Goal: Task Accomplishment & Management: Complete application form

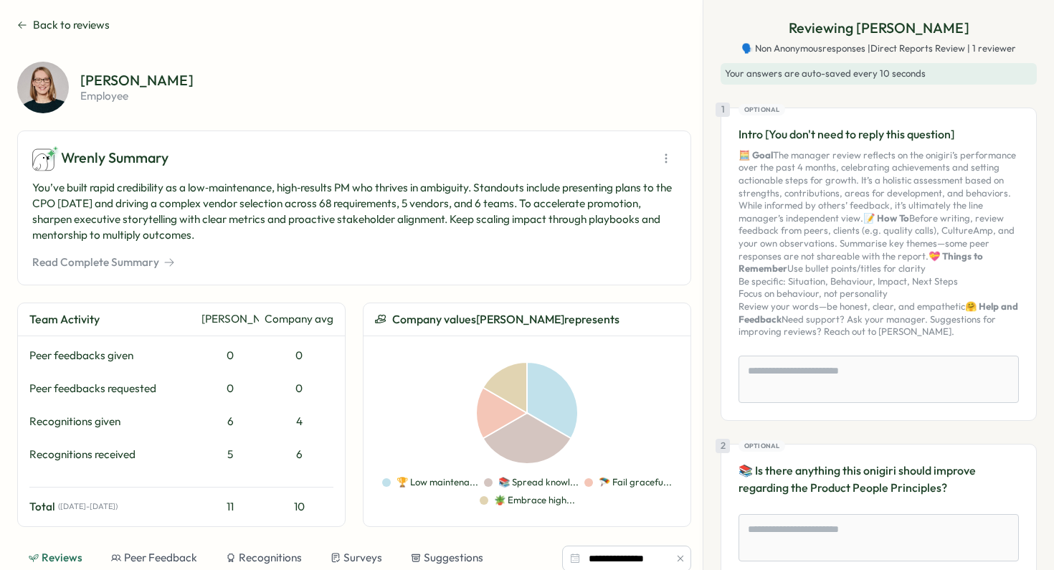
scroll to position [1688, 0]
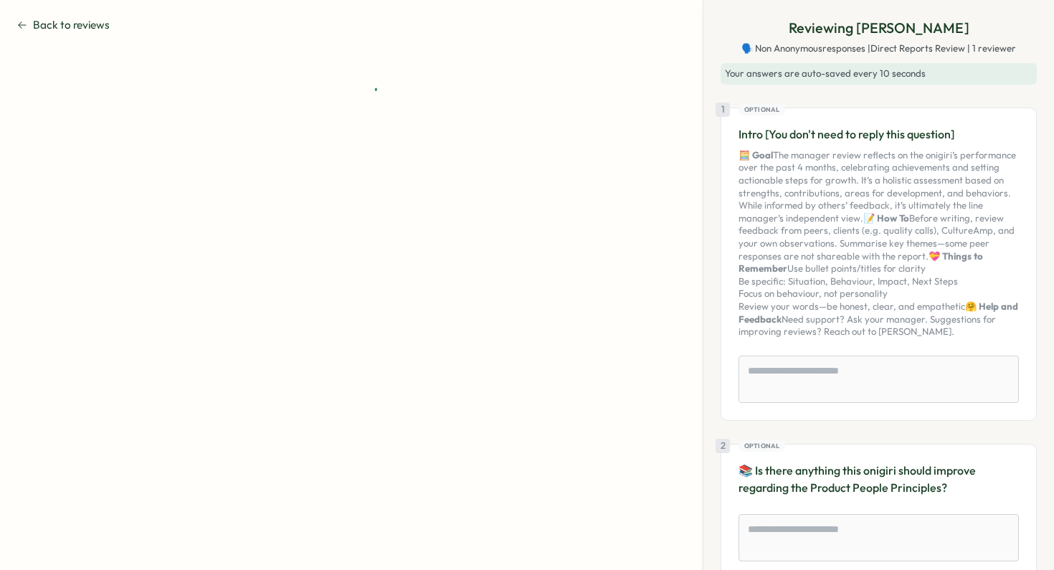
type textarea "*"
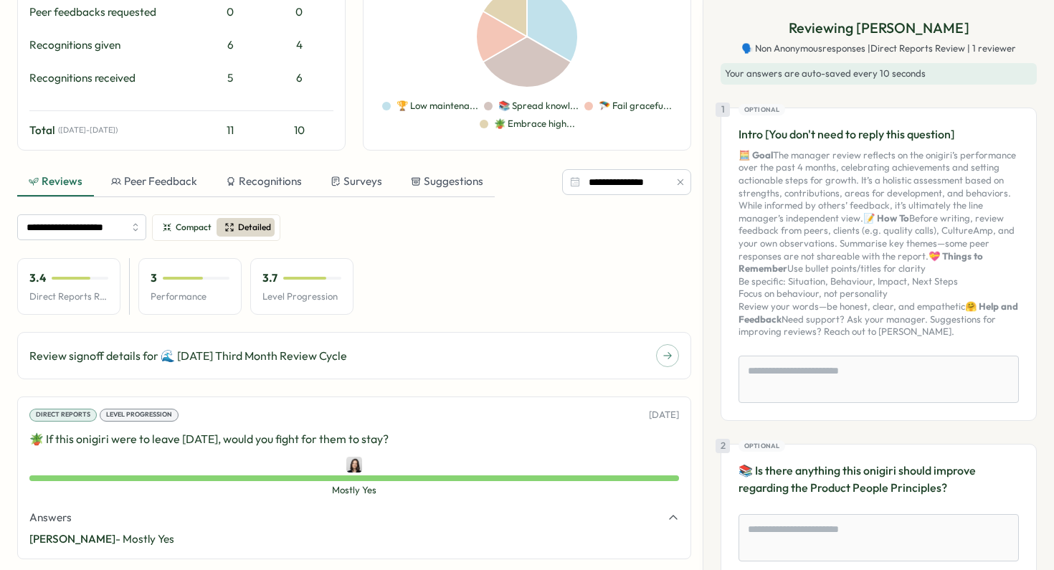
scroll to position [376, 0]
click at [94, 230] on input "**********" at bounding box center [81, 228] width 129 height 26
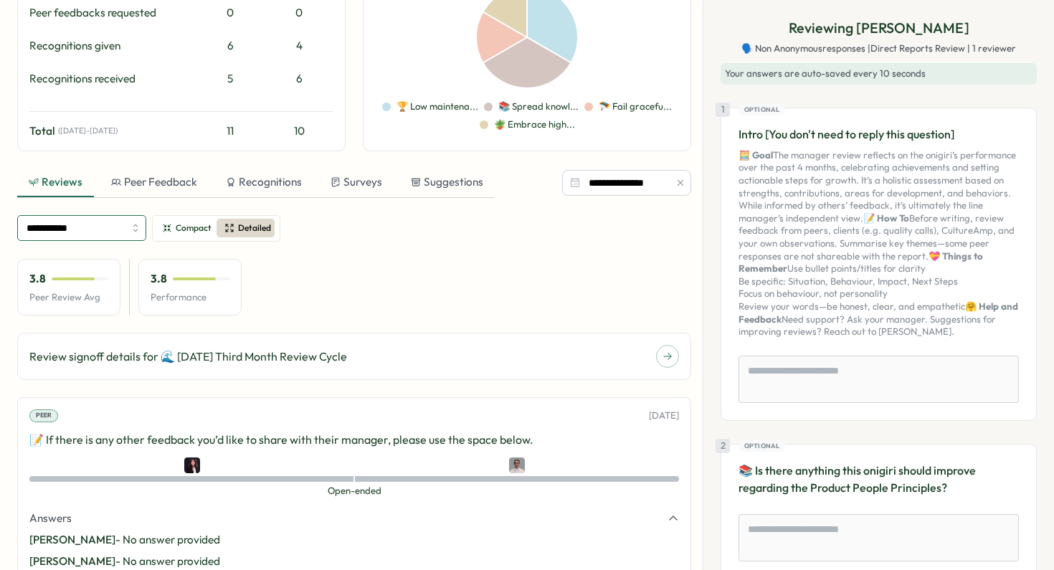
type input "**********"
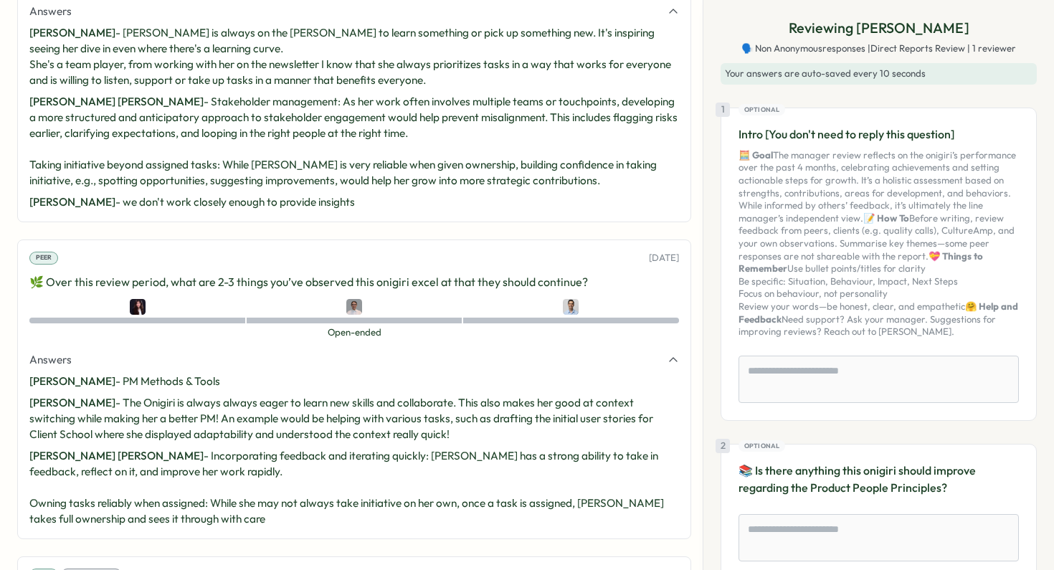
scroll to position [2886, 0]
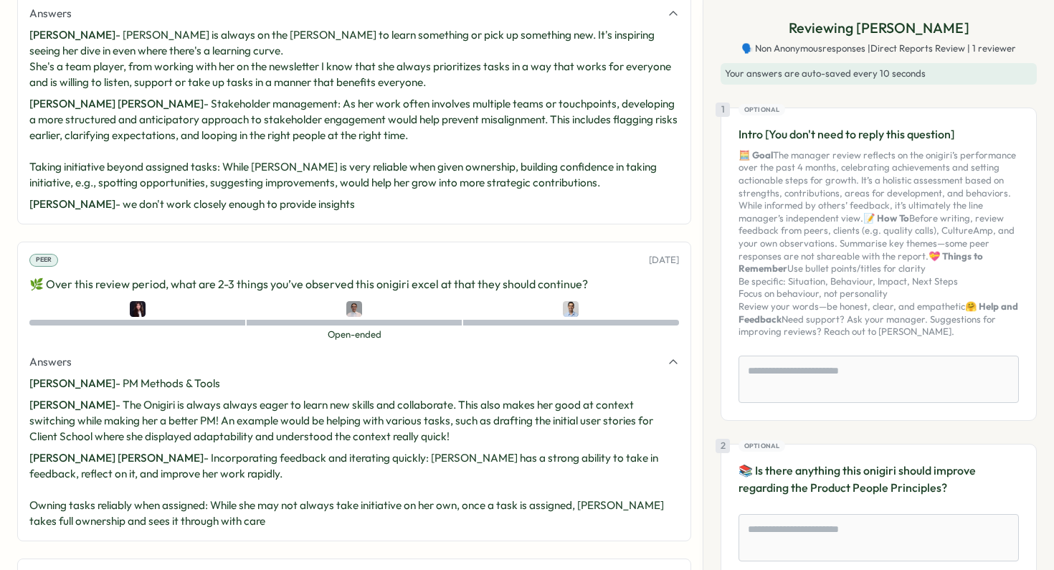
click at [421, 341] on span "Open-ended" at bounding box center [354, 335] width 650 height 13
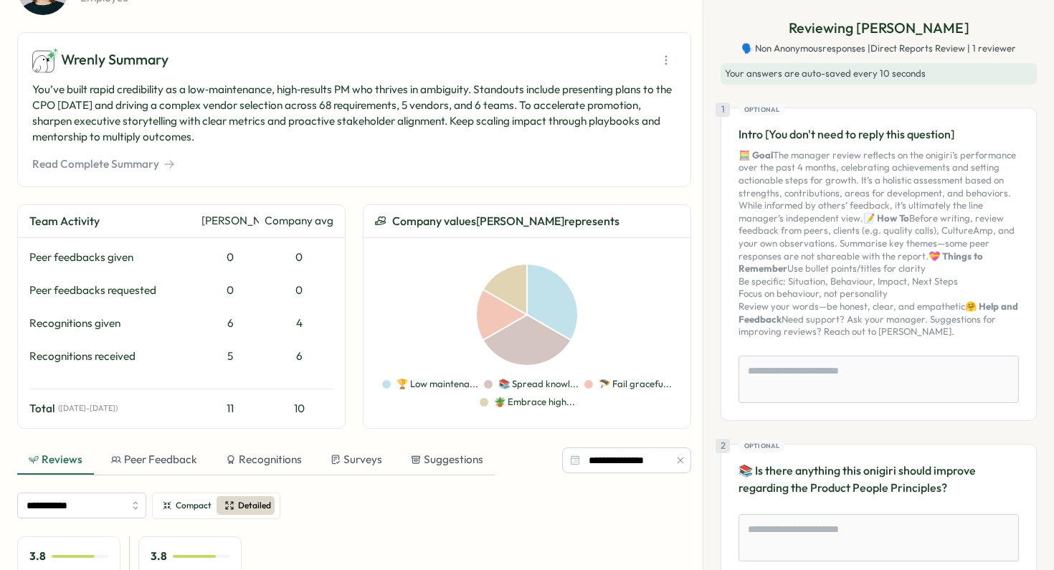
scroll to position [113, 0]
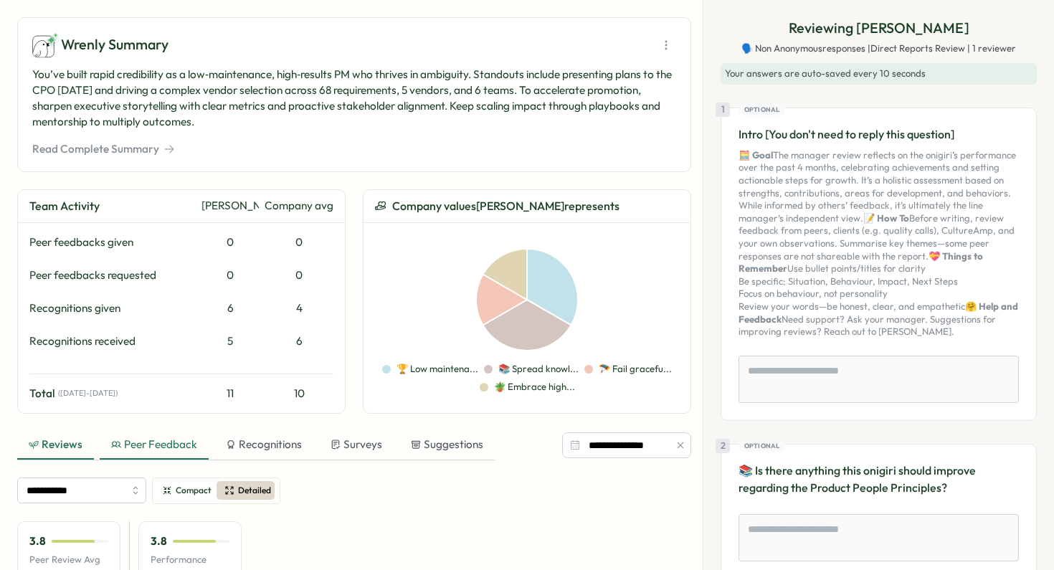
click at [181, 445] on div "Peer Feedback" at bounding box center [154, 445] width 86 height 16
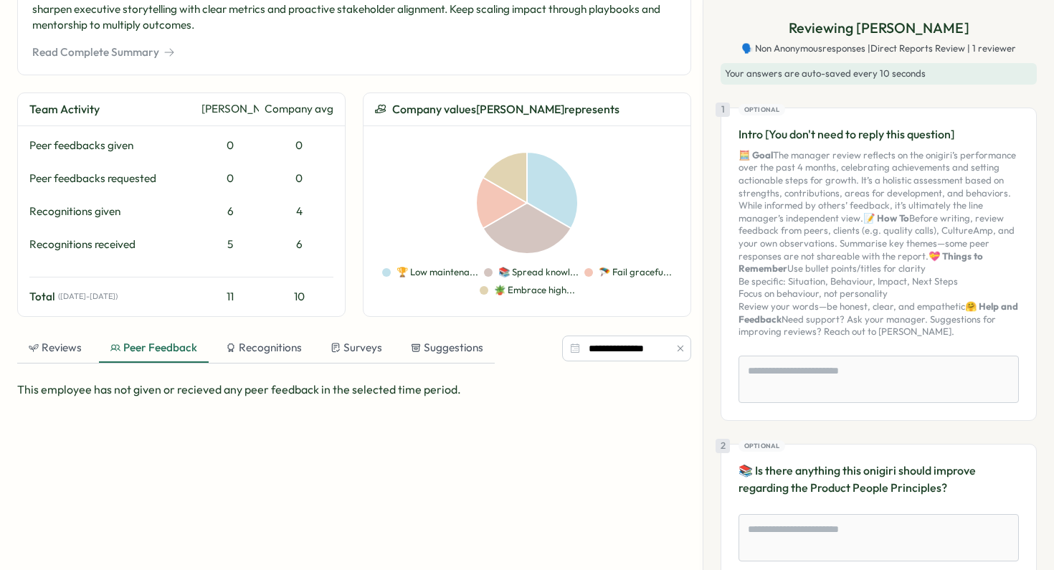
scroll to position [211, 0]
click at [66, 352] on div "Reviews" at bounding box center [55, 347] width 53 height 16
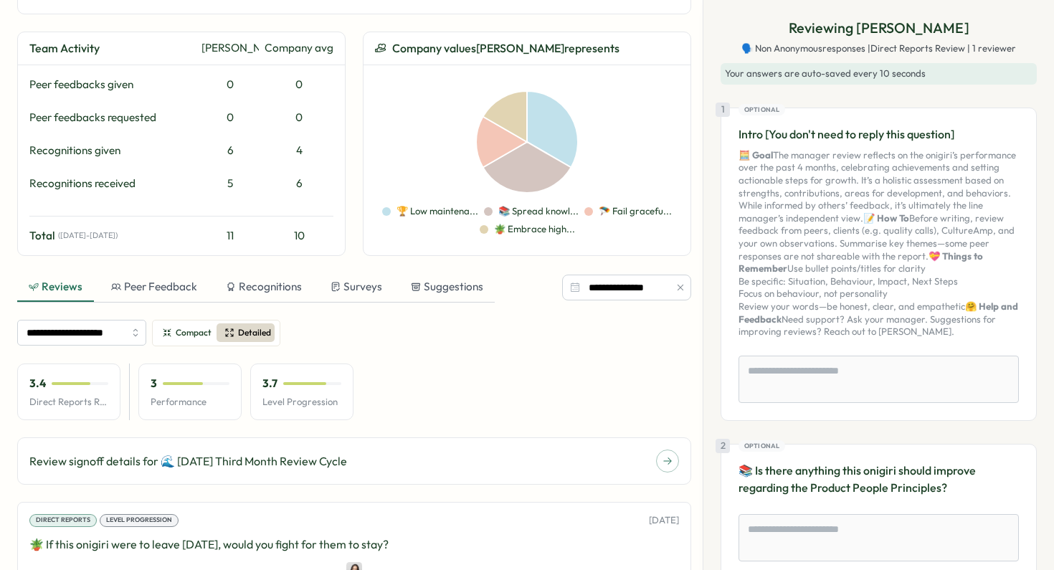
scroll to position [285, 0]
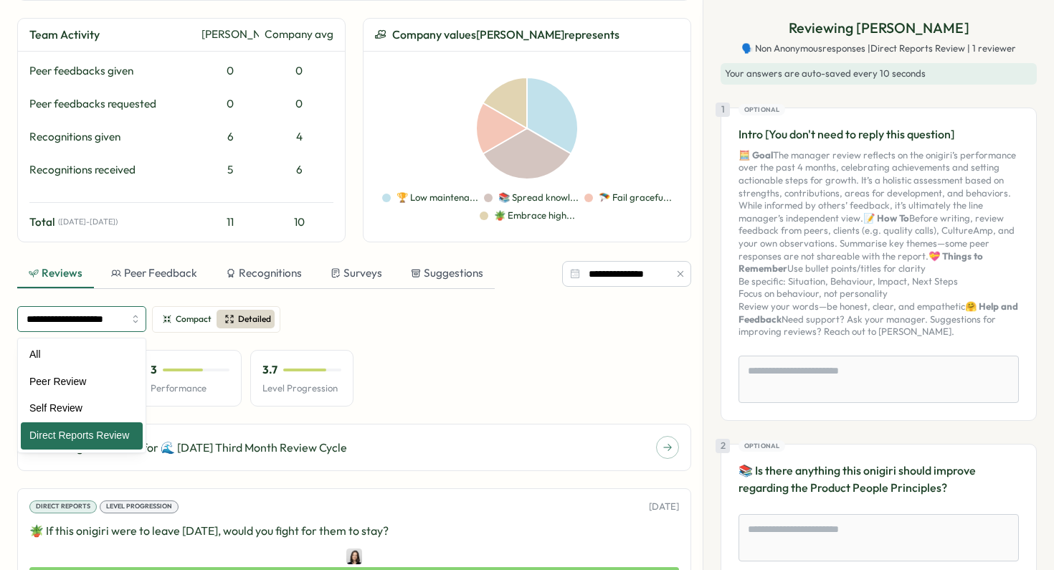
click at [82, 324] on input "**********" at bounding box center [81, 319] width 129 height 26
type input "**********"
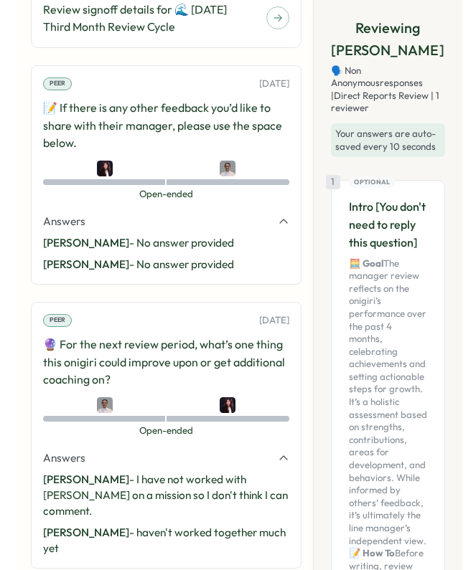
scroll to position [975, 0]
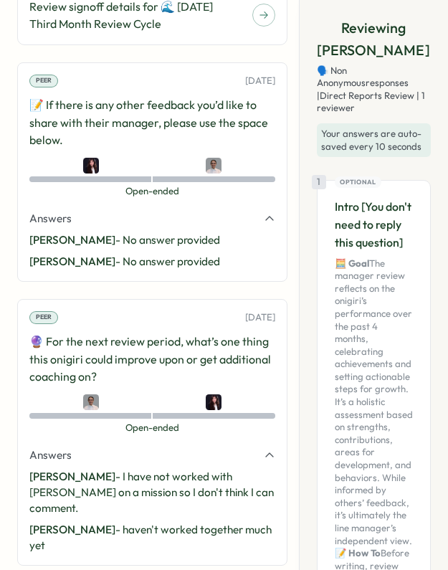
click at [260, 88] on p "[DATE]" at bounding box center [260, 81] width 30 height 13
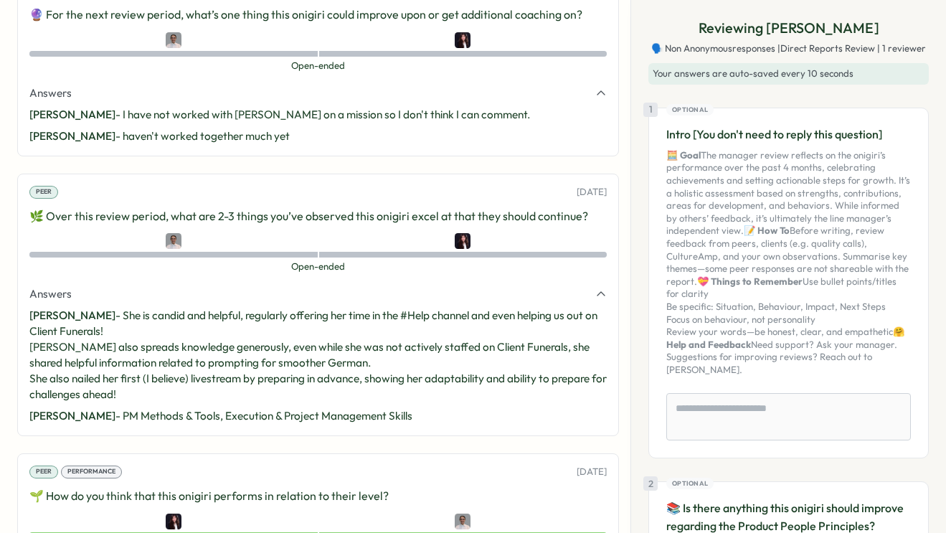
scroll to position [1034, 0]
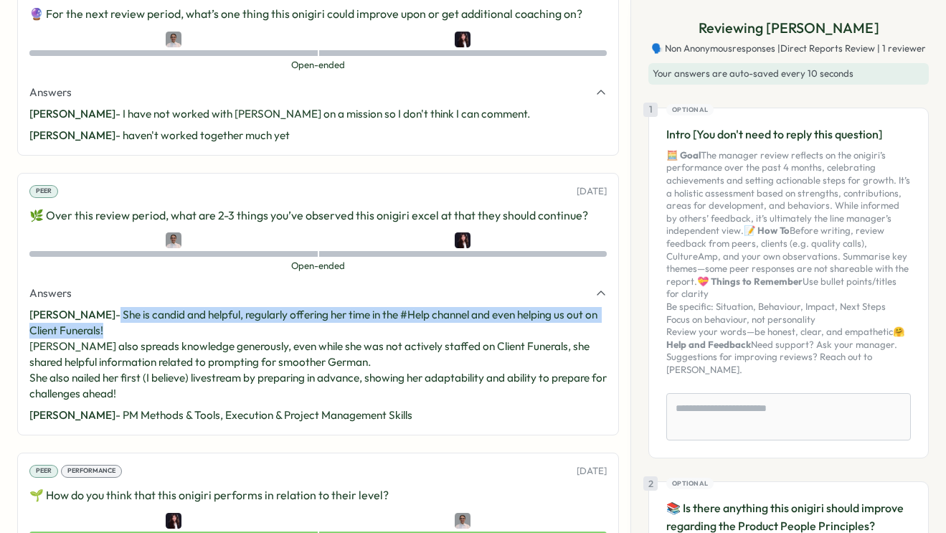
drag, startPoint x: 105, startPoint y: 316, endPoint x: 129, endPoint y: 332, distance: 28.9
click at [129, 332] on p "[PERSON_NAME] - She is candid and helpful, regularly offering her time in the #…" at bounding box center [317, 354] width 577 height 95
drag, startPoint x: 552, startPoint y: 189, endPoint x: 618, endPoint y: 191, distance: 66.0
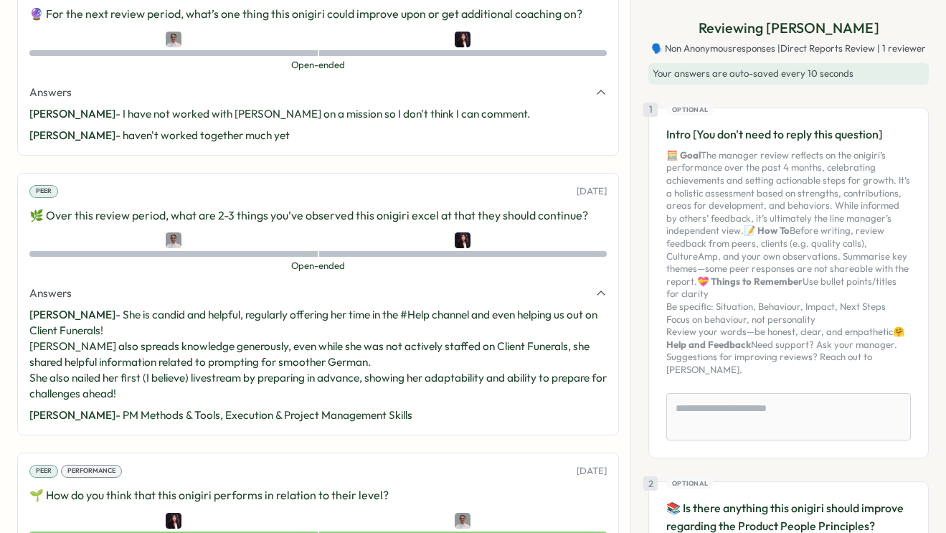
click at [141, 326] on p "[PERSON_NAME] - She is candid and helpful, regularly offering her time in the #…" at bounding box center [317, 354] width 577 height 95
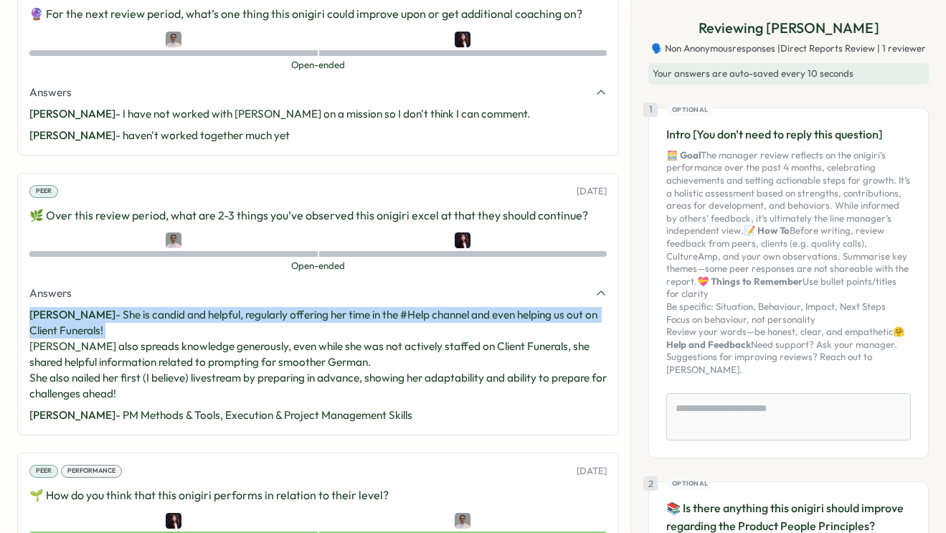
drag, startPoint x: 141, startPoint y: 326, endPoint x: 24, endPoint y: 312, distance: 118.5
click at [24, 312] on div "Peer [DATE] 🌿 Over this review period, what are 2-3 things you’ve observed this…" at bounding box center [318, 304] width 602 height 263
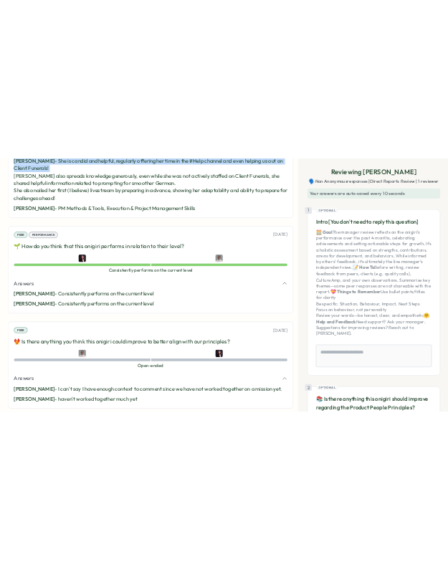
scroll to position [1357, 0]
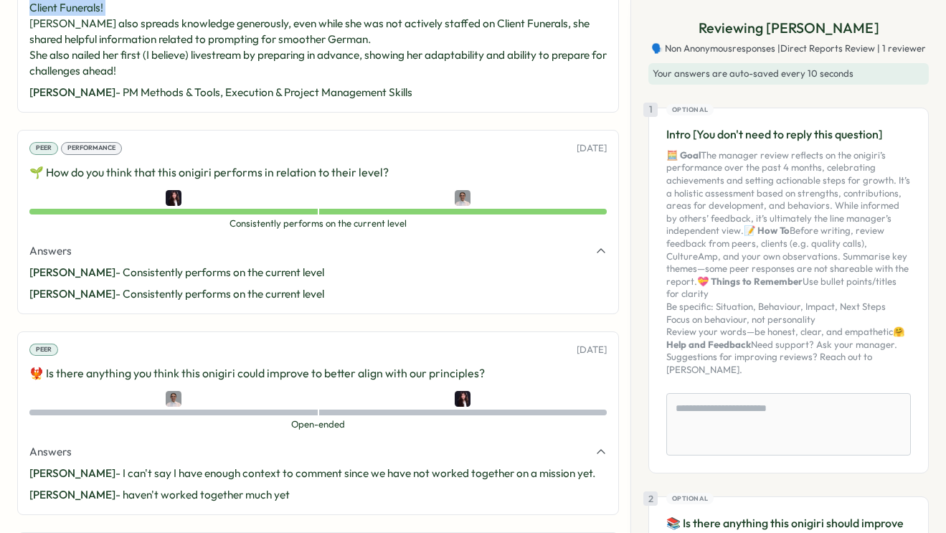
type textarea "*"
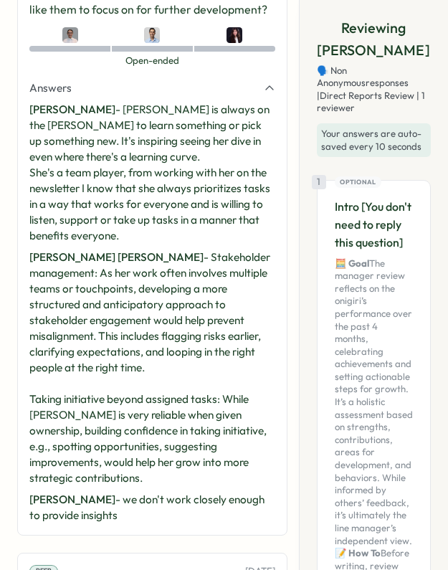
scroll to position [3816, 0]
